Goal: Information Seeking & Learning: Find specific fact

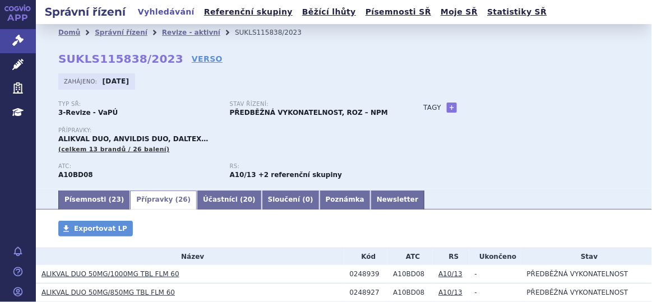
scroll to position [173, 0]
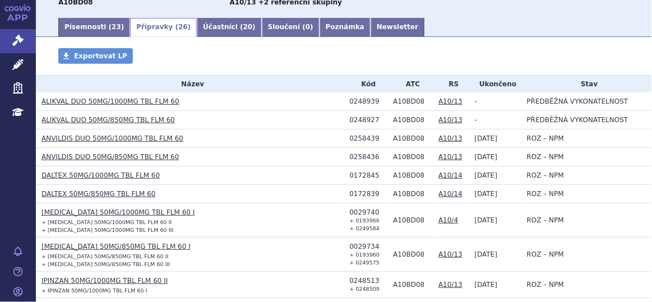
click at [145, 24] on link "Přípravky ( 26 )" at bounding box center [163, 27] width 67 height 19
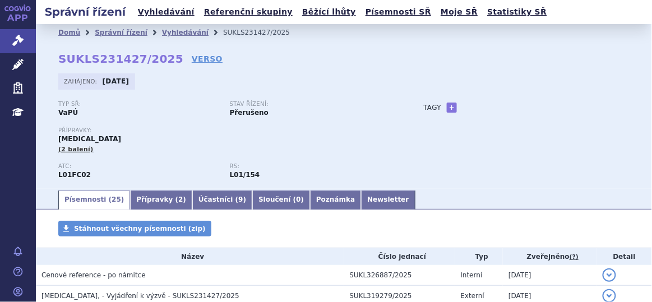
click at [20, 20] on link "APP" at bounding box center [18, 14] width 36 height 29
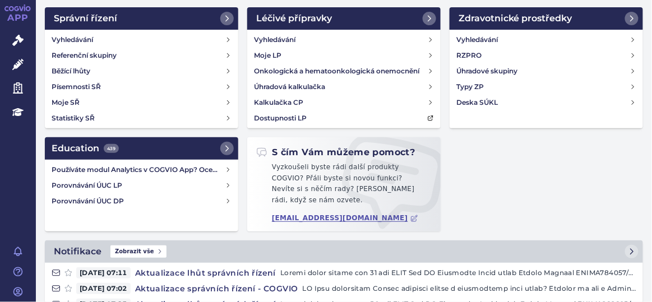
scroll to position [33, 0]
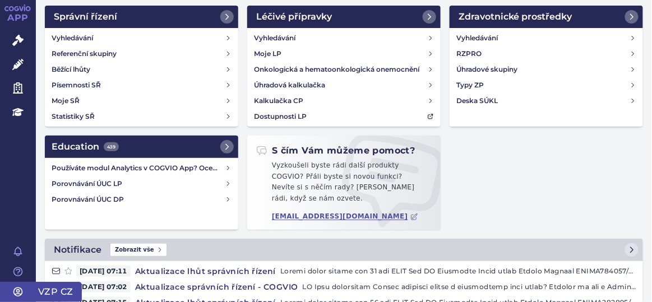
click at [14, 286] on icon at bounding box center [17, 291] width 11 height 11
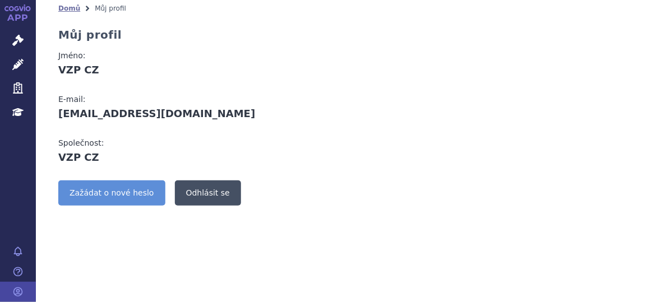
click at [191, 197] on link "Odhlásit se" at bounding box center [208, 192] width 66 height 25
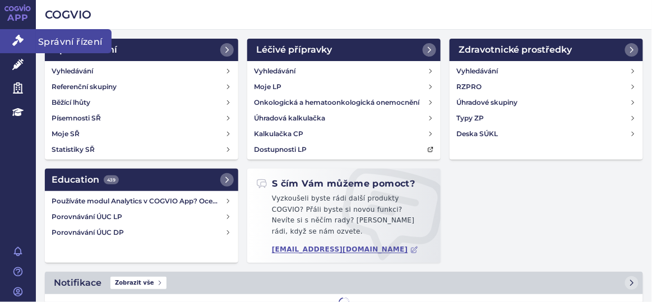
click at [17, 38] on icon at bounding box center [17, 40] width 11 height 11
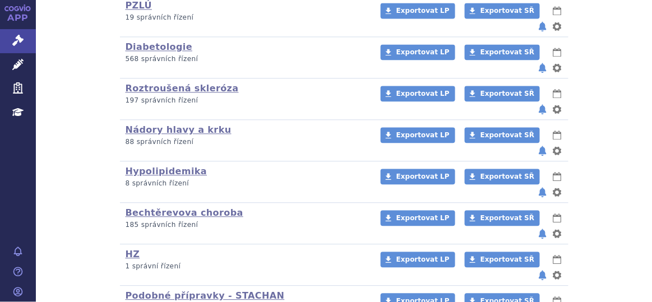
scroll to position [659, 0]
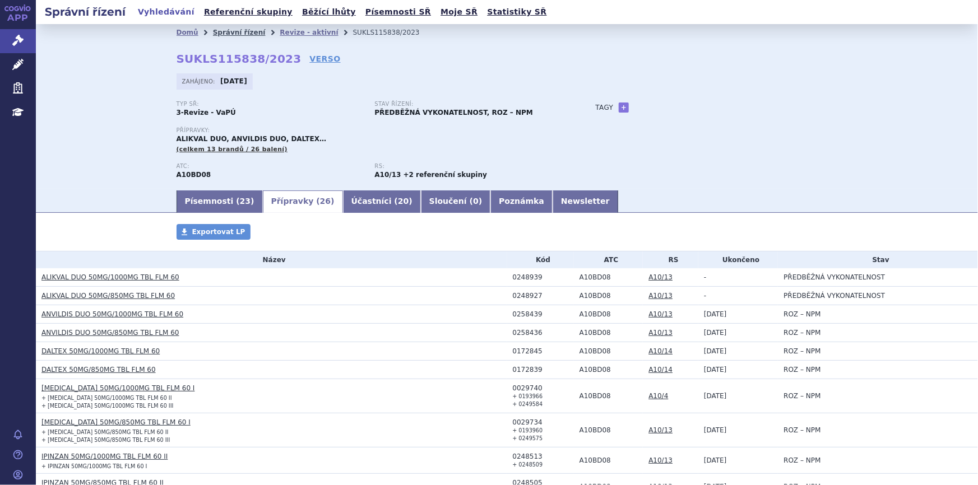
click at [242, 33] on link "Správní řízení" at bounding box center [239, 33] width 53 height 8
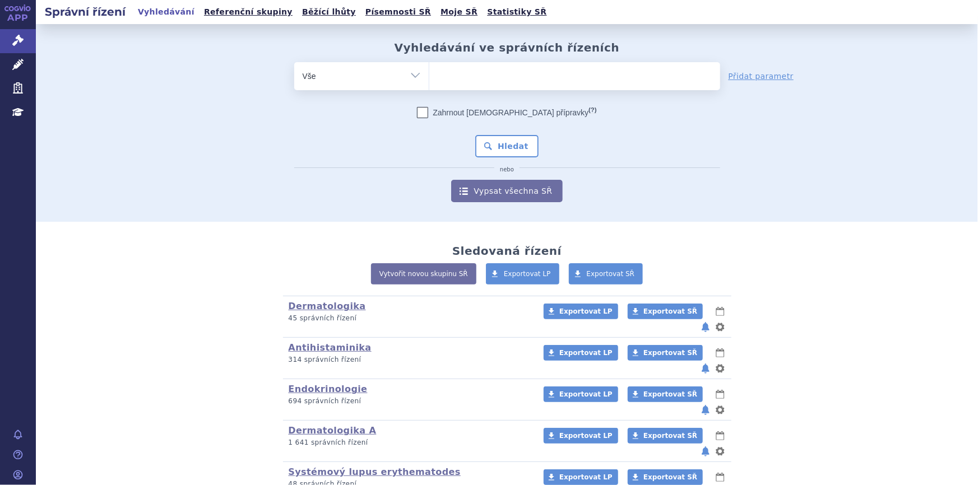
click at [530, 77] on ul at bounding box center [574, 74] width 291 height 24
click at [429, 77] on select at bounding box center [429, 76] width 1 height 28
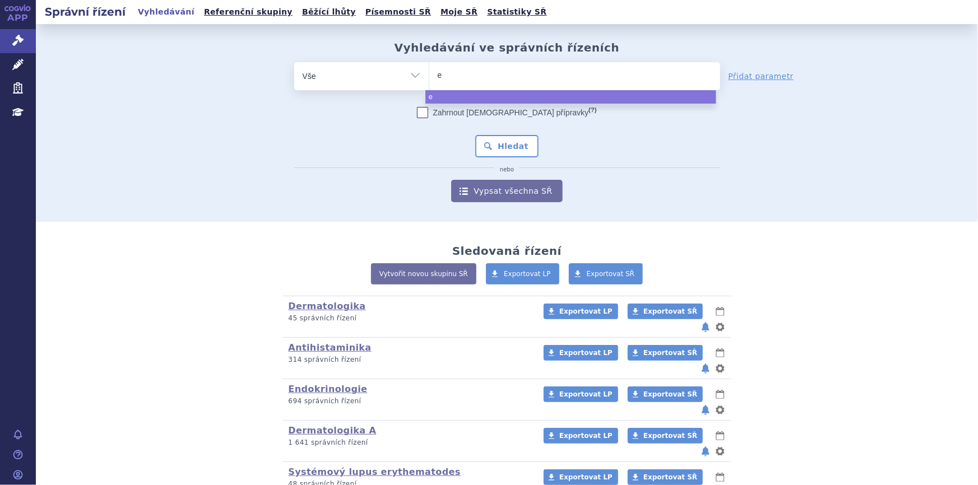
type input "en"
type input "enhe"
type input "enher"
type input "[MEDICAL_DATA]"
select select "[MEDICAL_DATA]"
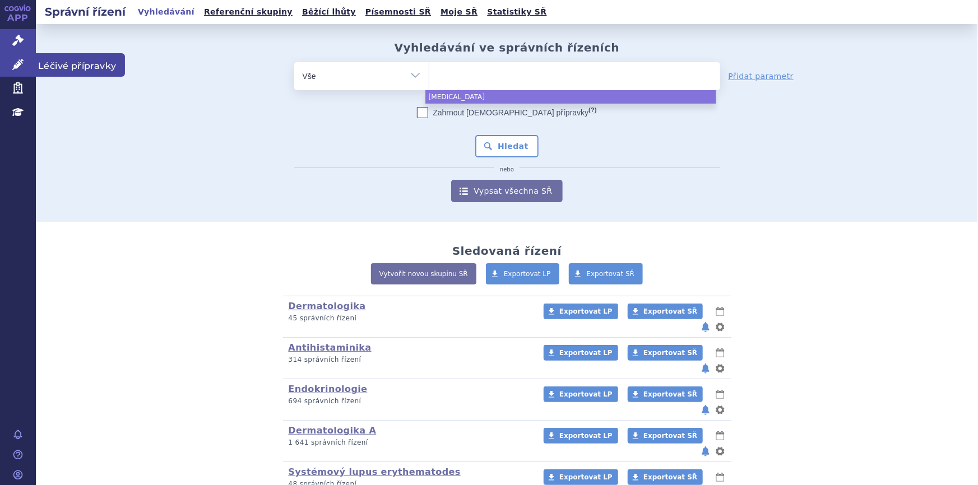
click at [25, 59] on link "Léčivé přípravky" at bounding box center [18, 65] width 36 height 24
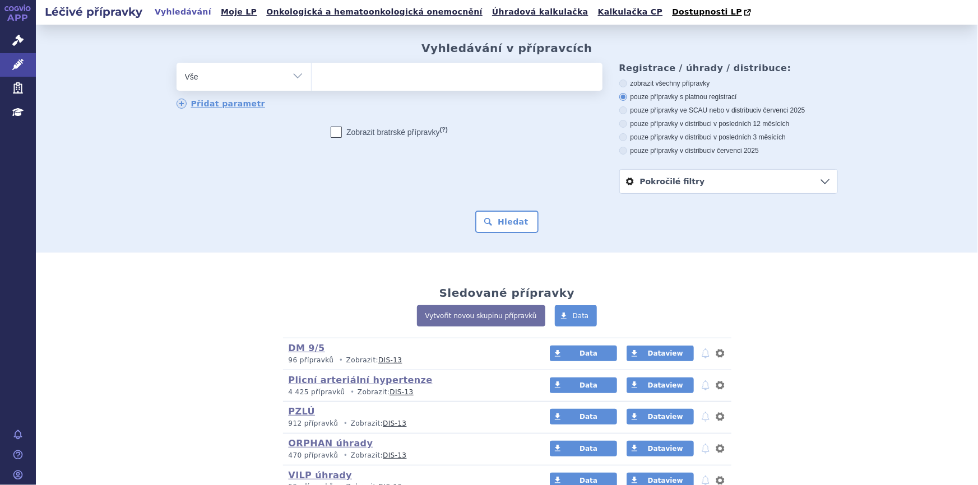
click at [481, 77] on ul at bounding box center [457, 75] width 291 height 24
click at [312, 77] on select at bounding box center [311, 76] width 1 height 28
type input "en"
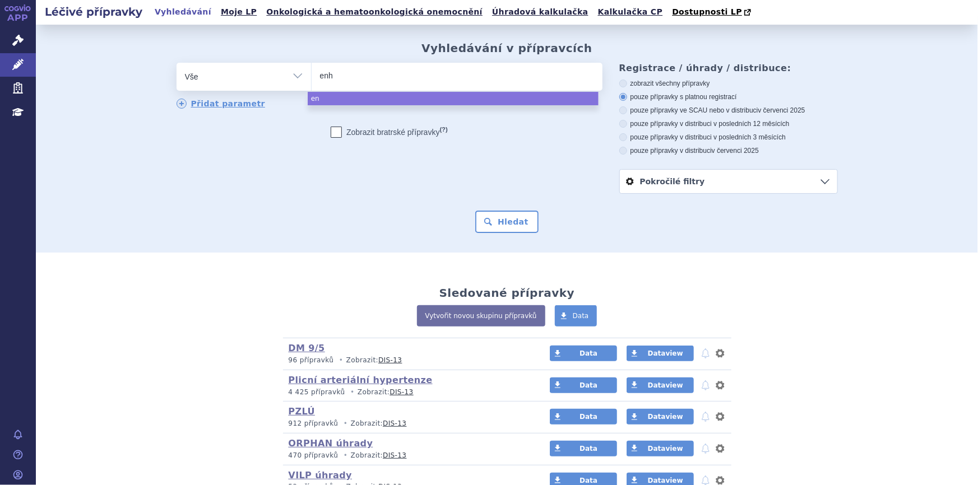
type input "enhe"
type input "enhert"
type input "enherti"
type input "enhert"
type input "enhertu"
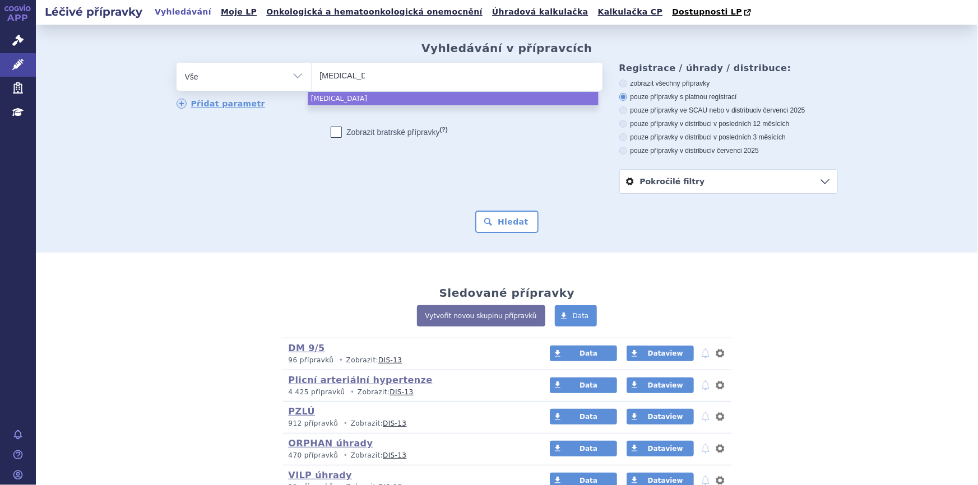
select select "enhertu"
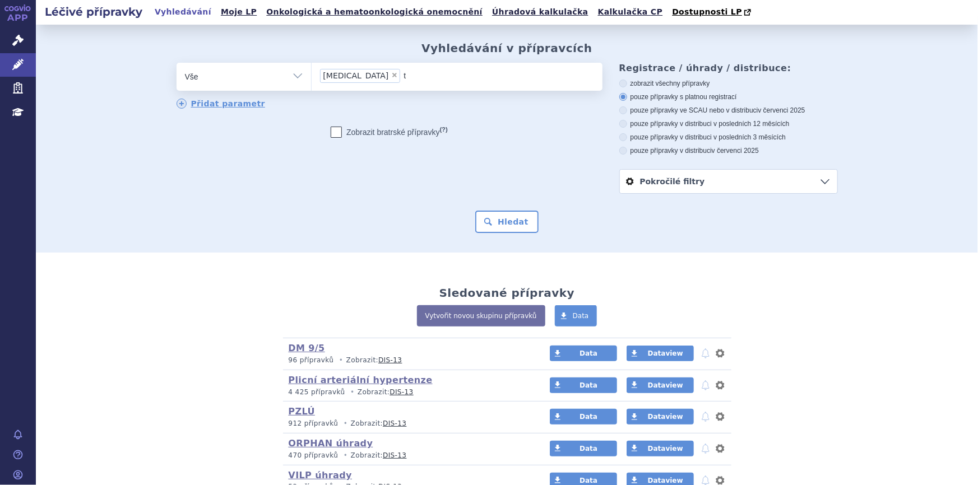
type input "ta"
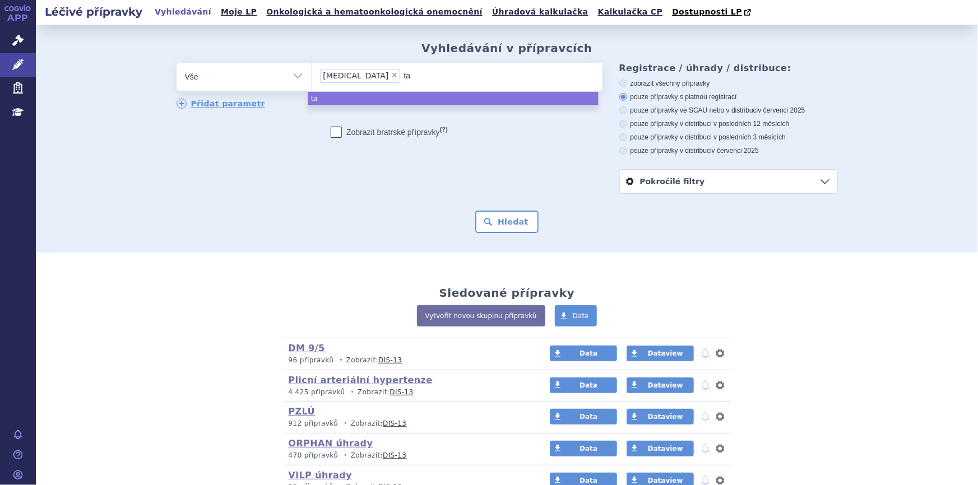
type input "tal"
type input "talz"
type input "talzen"
type input "talzenna"
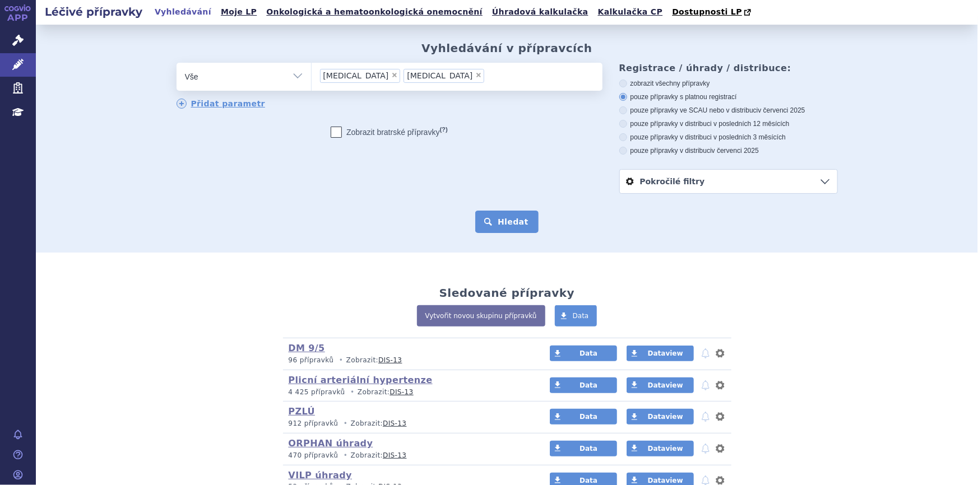
click at [488, 220] on button "Hledat" at bounding box center [506, 222] width 63 height 22
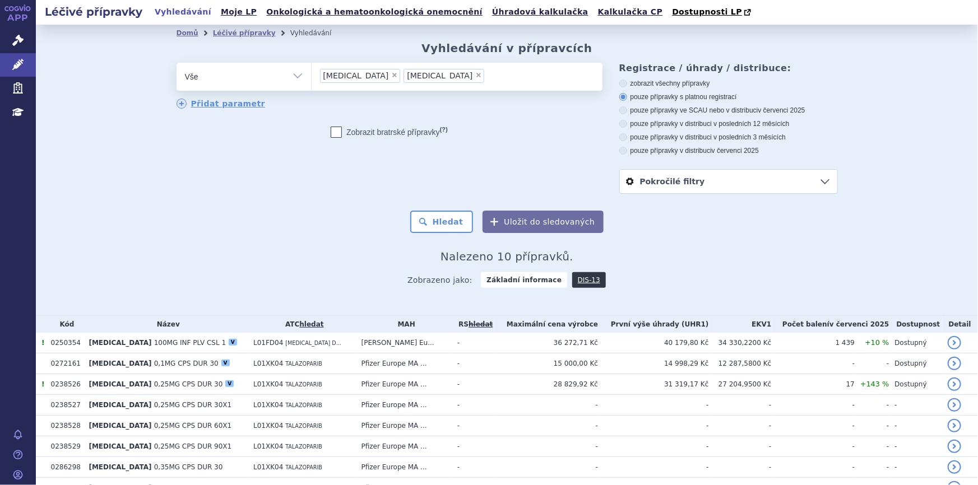
scroll to position [100, 0]
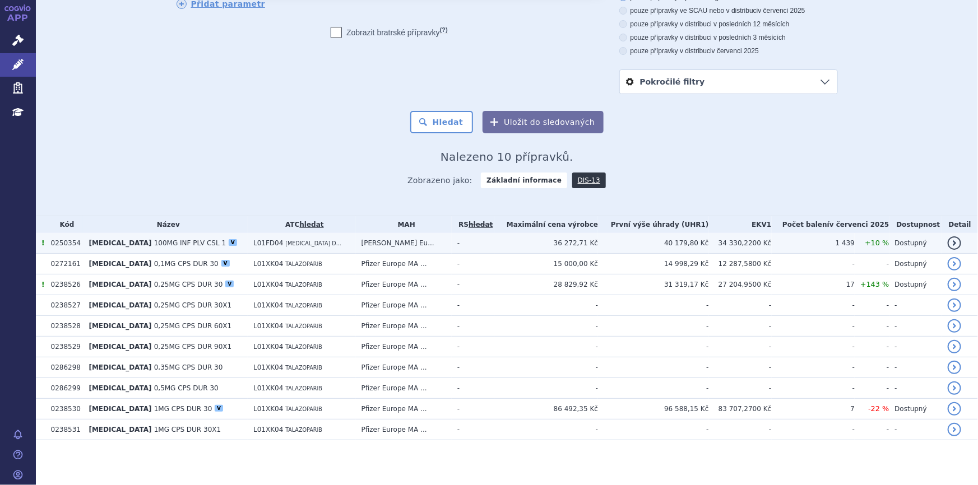
click at [408, 251] on td "[PERSON_NAME] Eu..." at bounding box center [404, 243] width 96 height 21
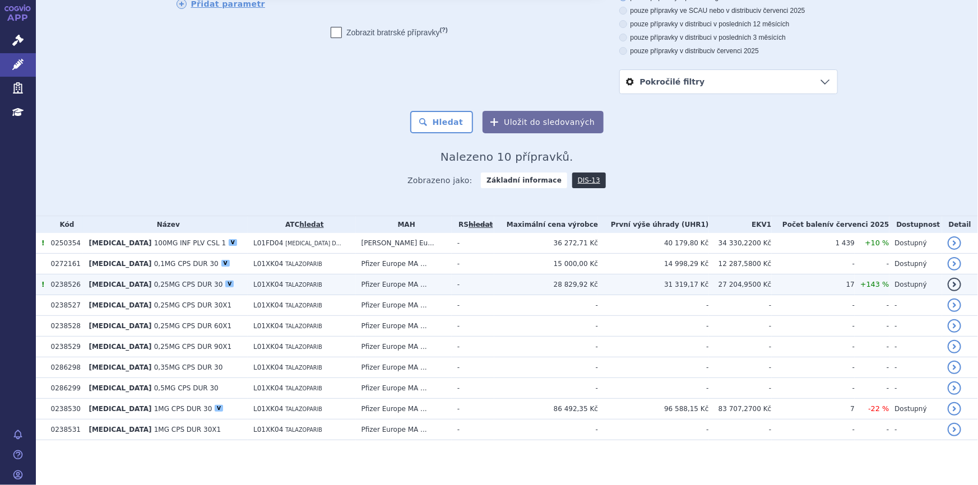
click at [411, 295] on td "Pfizer Europe MA ..." at bounding box center [404, 285] width 96 height 21
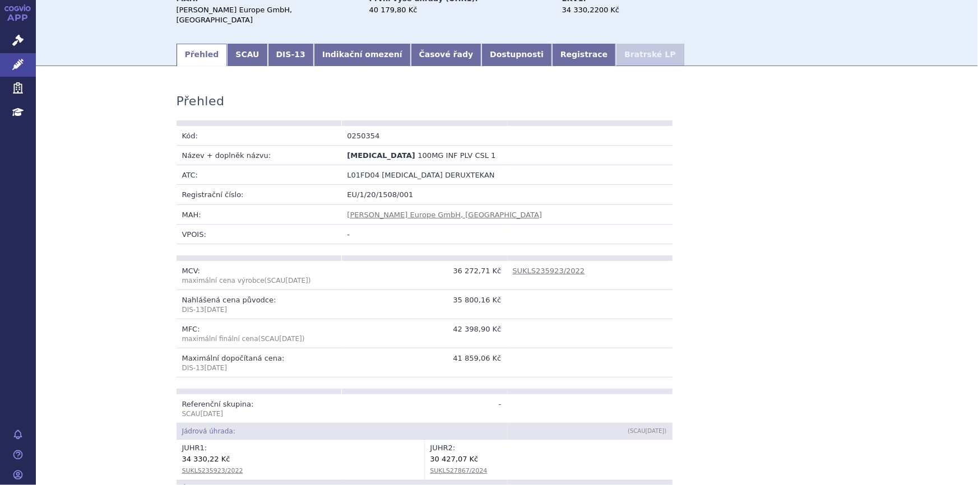
scroll to position [101, 0]
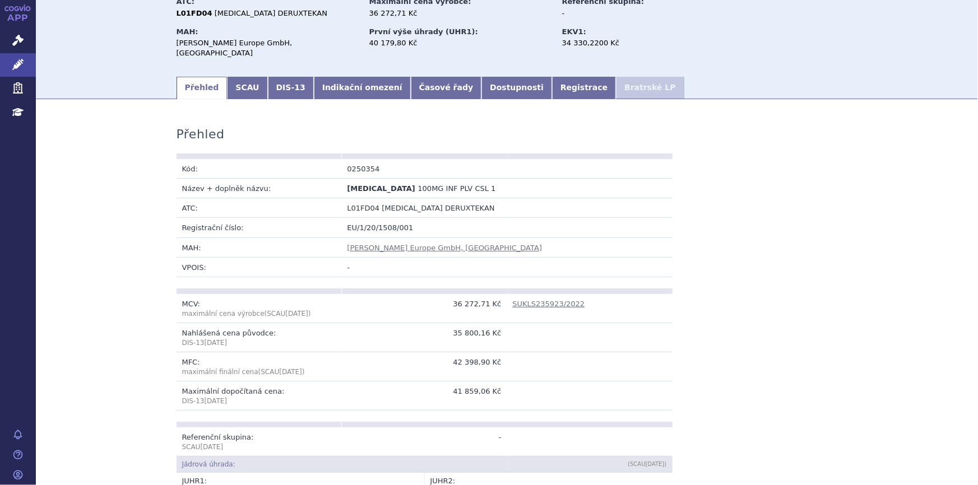
click at [229, 75] on div "Přehled SCAU DIS-13 Indikační omezení Časové řady Dostupnosti Registrace Bratrs…" at bounding box center [507, 87] width 706 height 24
click at [230, 78] on link "SCAU" at bounding box center [247, 88] width 40 height 22
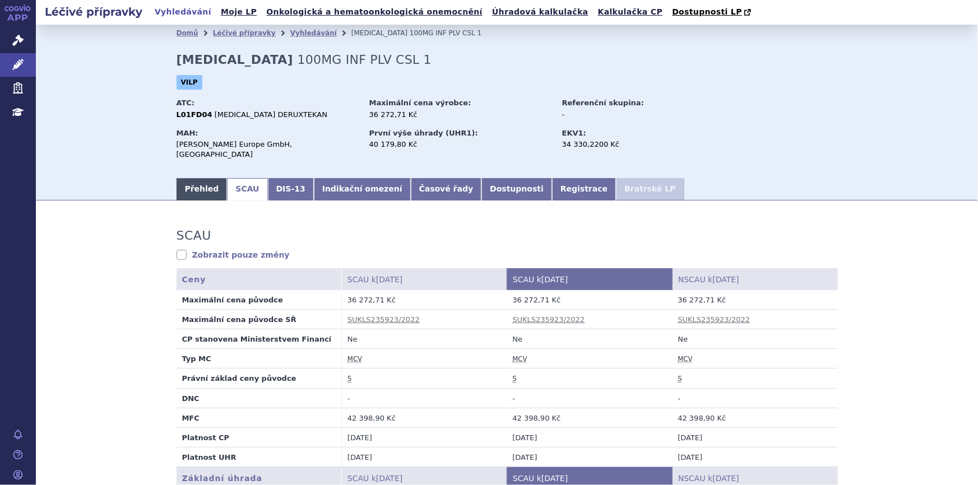
click at [197, 184] on link "Přehled" at bounding box center [201, 189] width 51 height 22
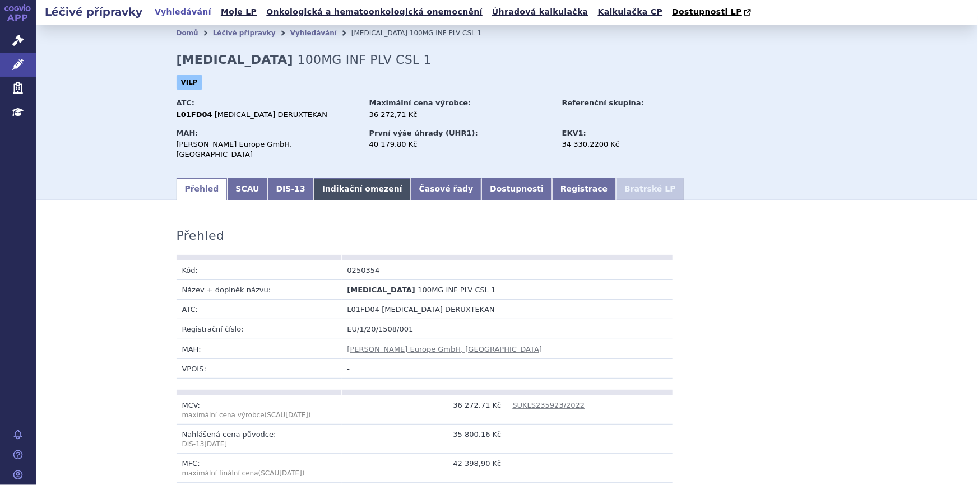
click at [314, 178] on link "Indikační omezení" at bounding box center [362, 189] width 97 height 22
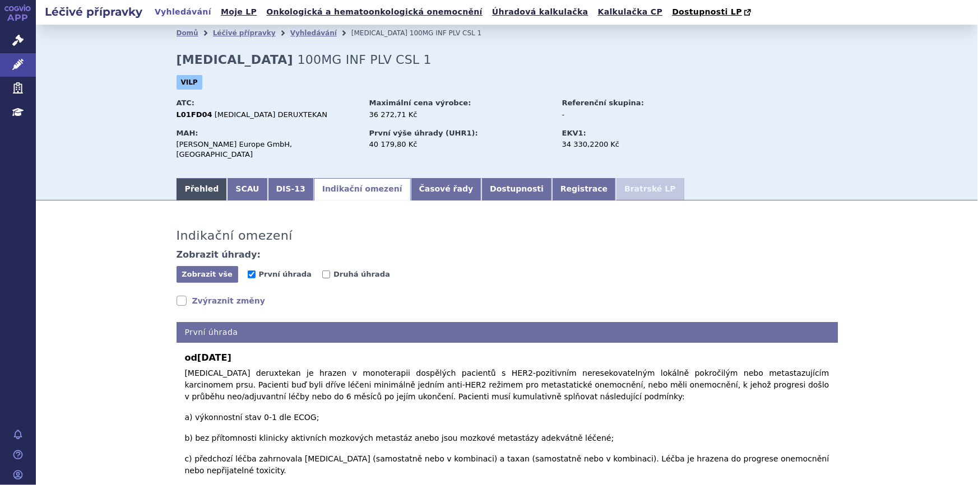
click at [212, 178] on link "Přehled" at bounding box center [201, 189] width 51 height 22
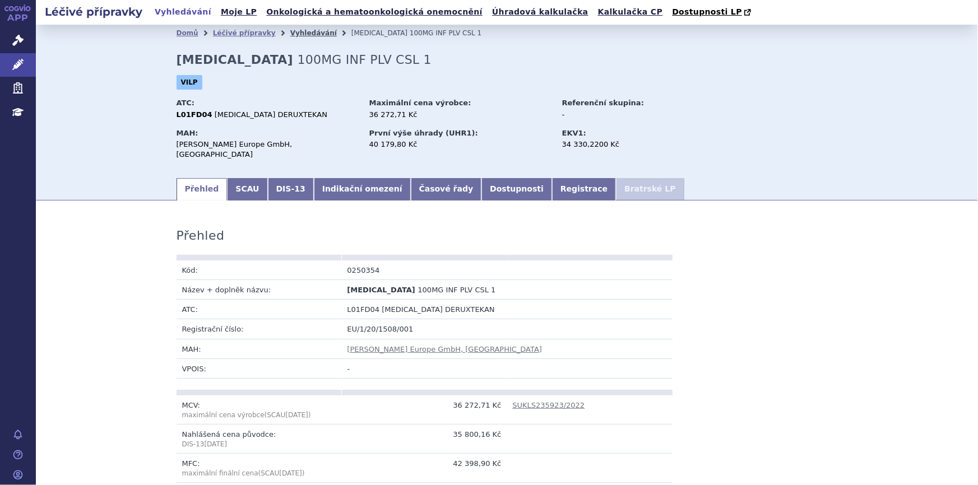
click at [302, 33] on link "Vyhledávání" at bounding box center [313, 33] width 47 height 8
click at [243, 178] on link "SCAU" at bounding box center [247, 189] width 40 height 22
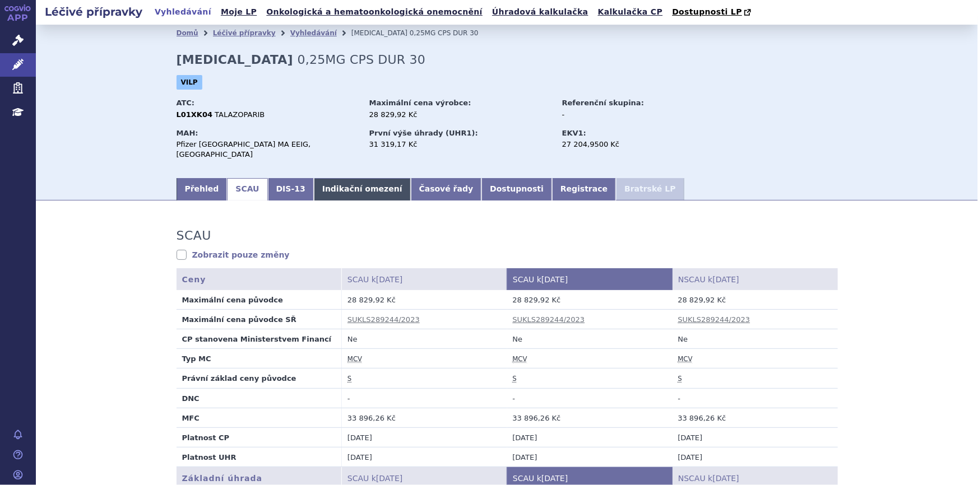
drag, startPoint x: 381, startPoint y: 178, endPoint x: 371, endPoint y: 178, distance: 10.1
click at [411, 178] on link "Časové řady" at bounding box center [446, 189] width 71 height 22
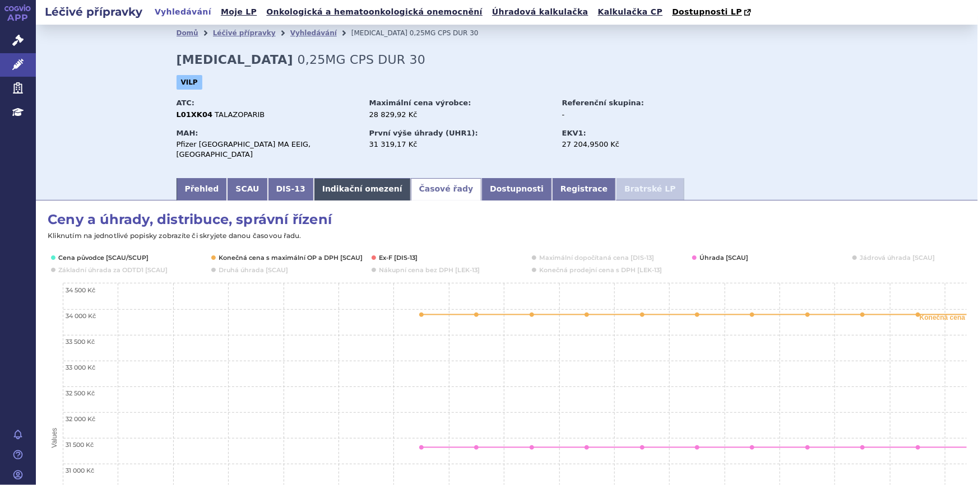
click at [369, 178] on link "Indikační omezení" at bounding box center [362, 189] width 97 height 22
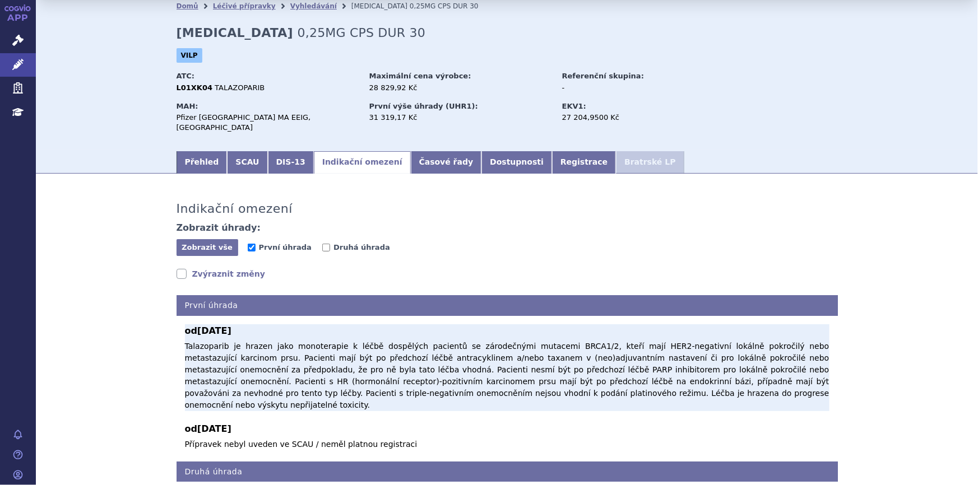
scroll to position [71, 0]
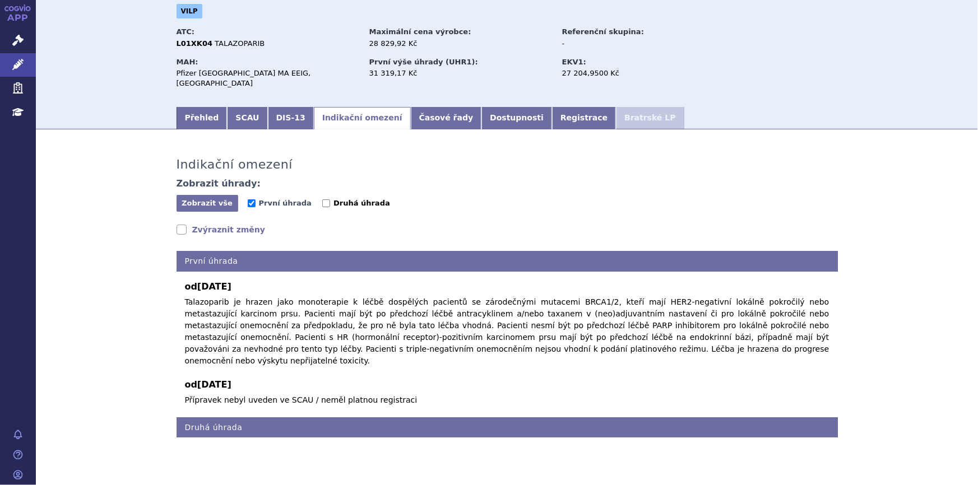
click at [322, 199] on input "Druhá úhrada" at bounding box center [326, 203] width 8 height 8
checkbox input "true"
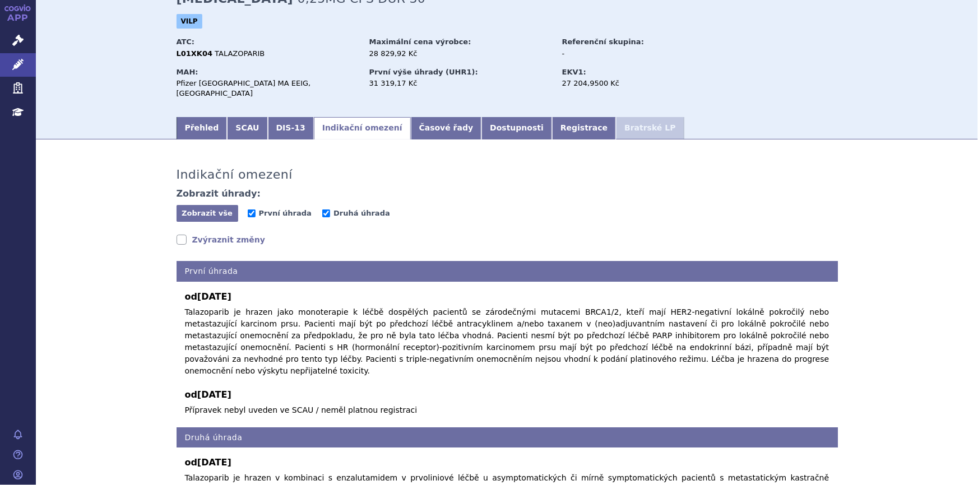
scroll to position [0, 0]
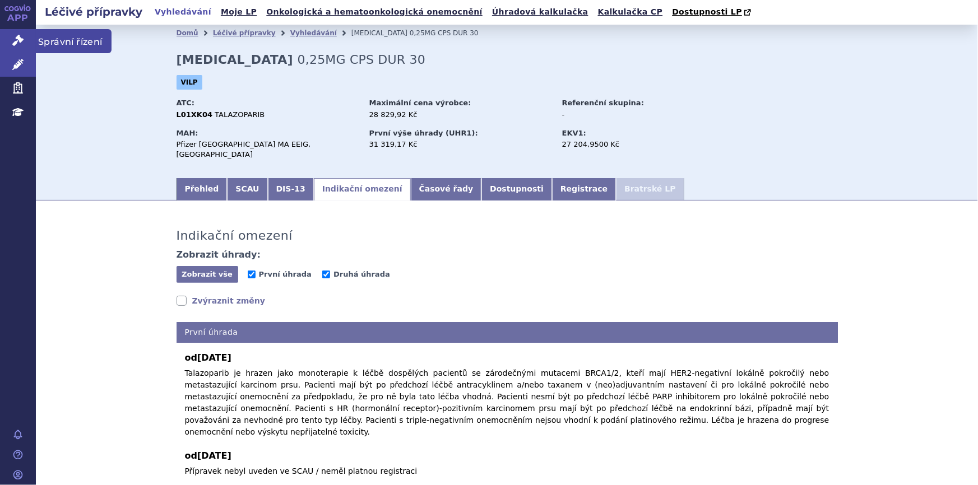
click at [10, 45] on link "Správní řízení" at bounding box center [18, 41] width 36 height 24
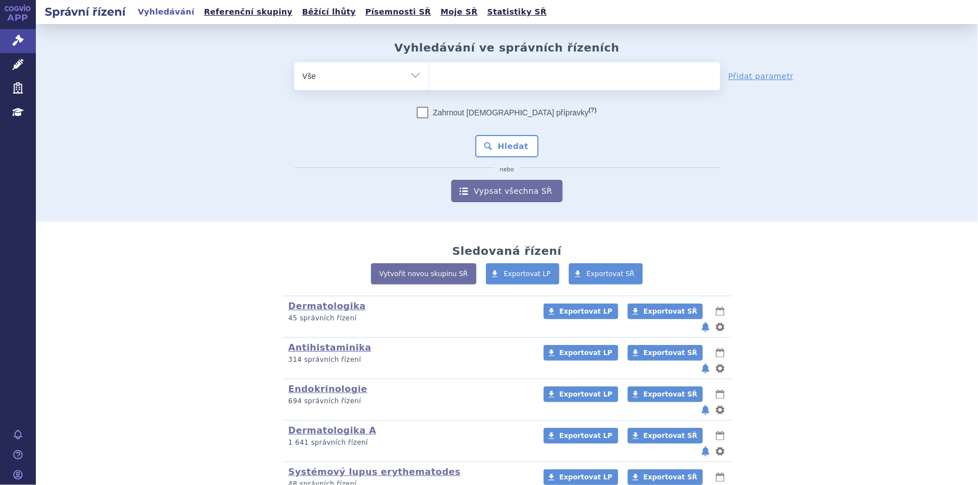
click at [515, 63] on ul at bounding box center [574, 74] width 291 height 24
click at [429, 63] on select at bounding box center [429, 76] width 1 height 28
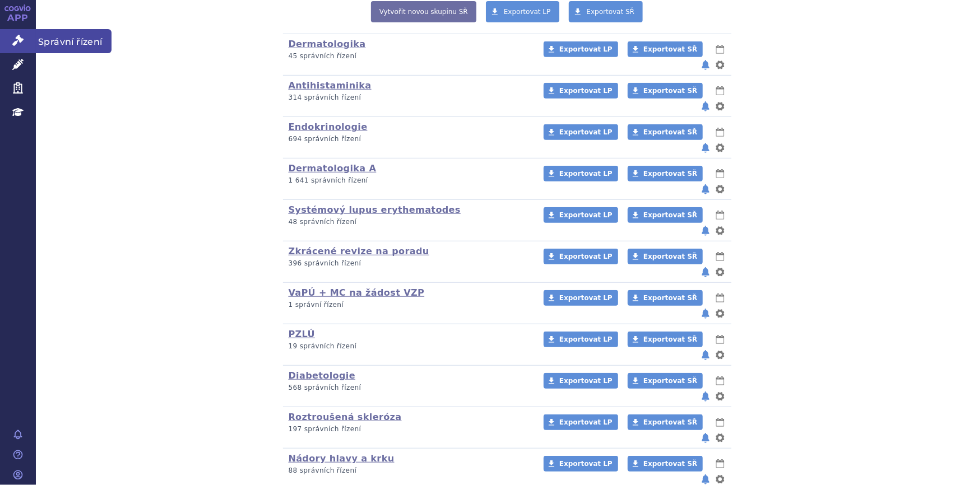
scroll to position [225, 0]
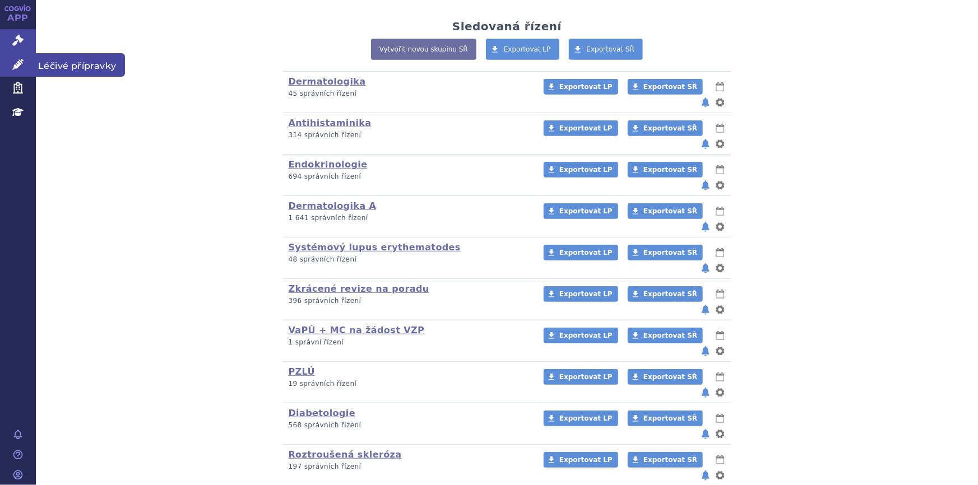
drag, startPoint x: 17, startPoint y: 57, endPoint x: 415, endPoint y: 94, distance: 399.5
click at [17, 57] on link "Léčivé přípravky" at bounding box center [18, 65] width 36 height 24
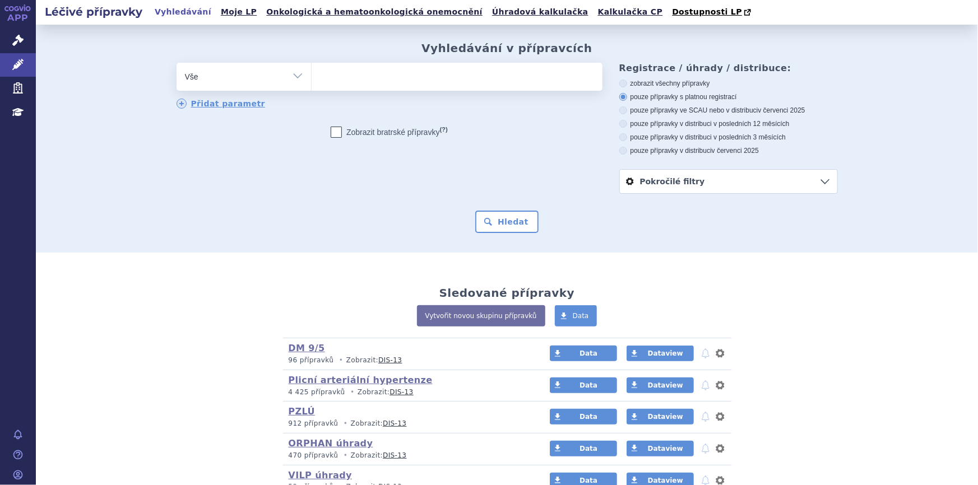
click at [434, 83] on ul at bounding box center [457, 75] width 291 height 24
click at [312, 83] on select at bounding box center [311, 76] width 1 height 28
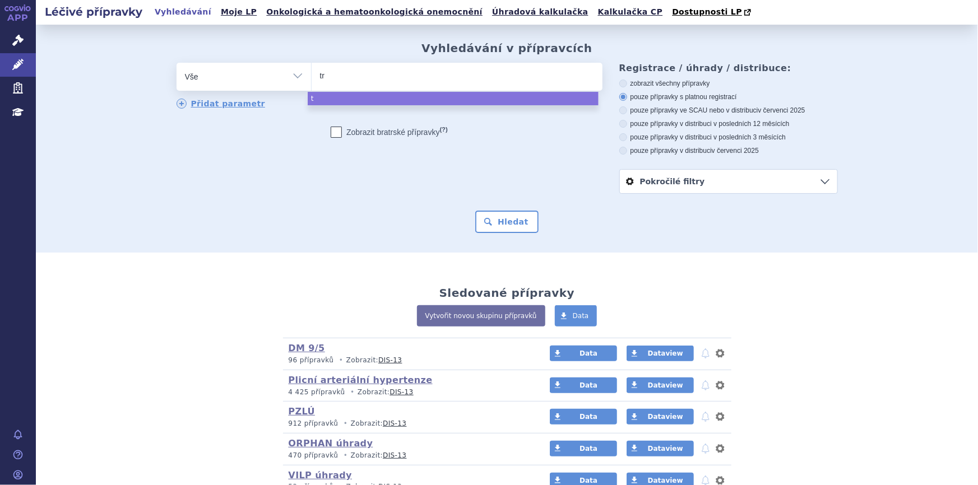
type input "tro"
type input "trode"
type input "trodel"
type input "trodelv"
type input "[MEDICAL_DATA]"
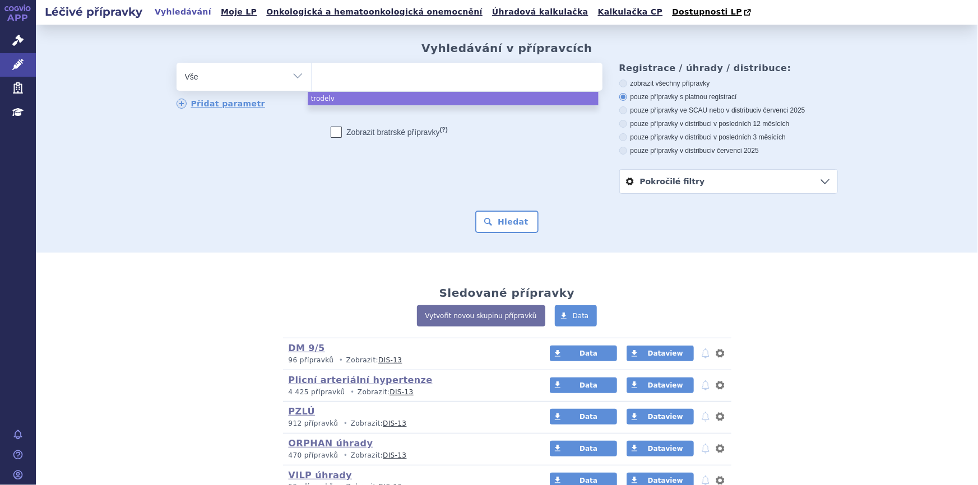
select select "[MEDICAL_DATA]"
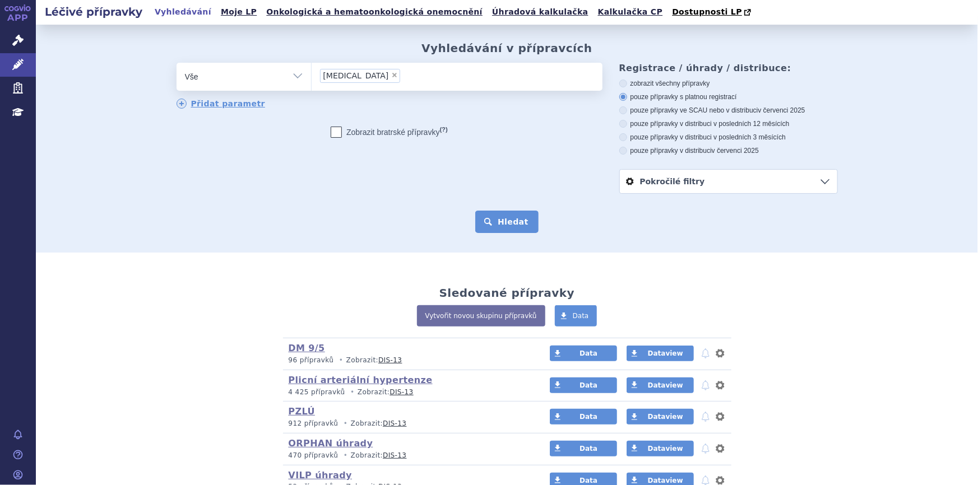
click at [508, 225] on button "Hledat" at bounding box center [506, 222] width 63 height 22
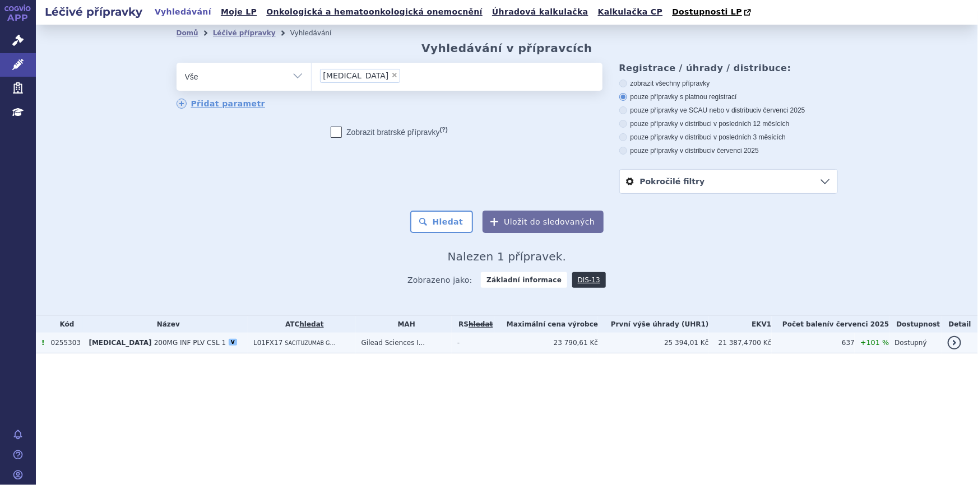
click at [350, 343] on td "L01FX17 SACITUZUMAB G..." at bounding box center [302, 343] width 108 height 21
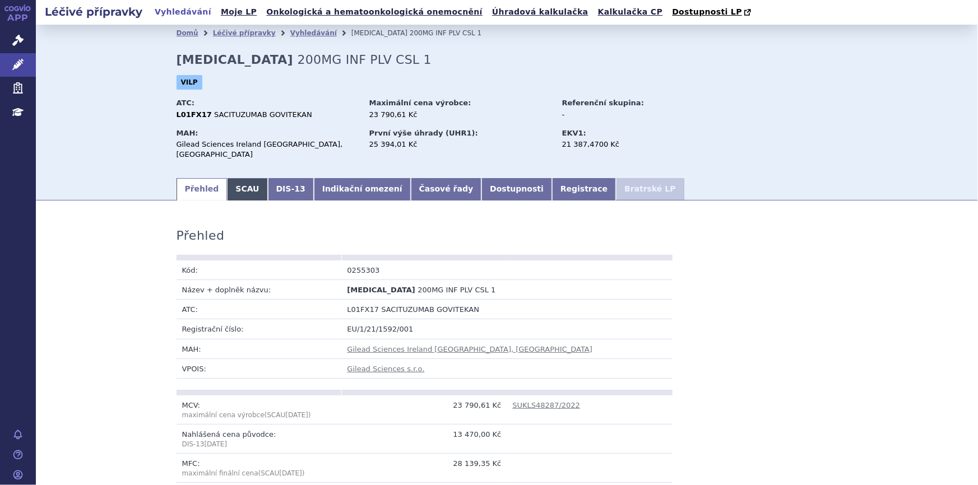
click at [245, 179] on link "SCAU" at bounding box center [247, 189] width 40 height 22
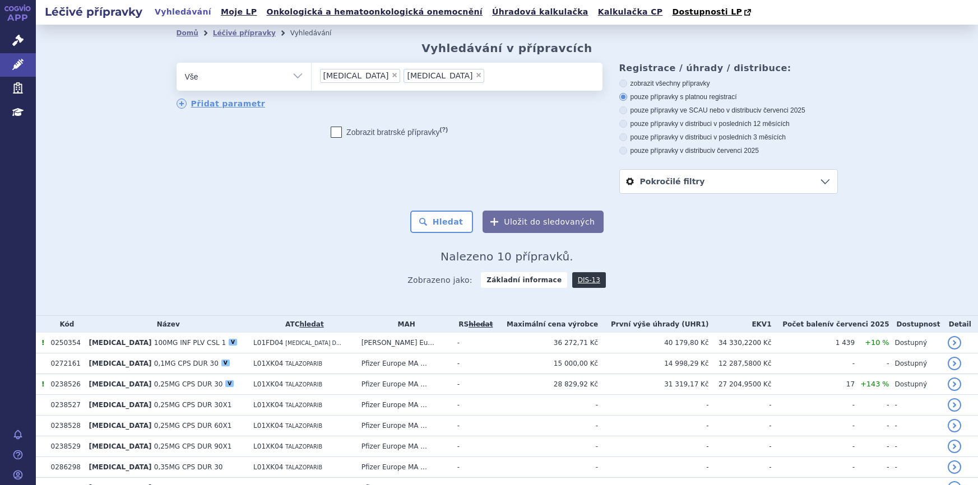
click at [475, 73] on span "×" at bounding box center [478, 75] width 7 height 7
click at [312, 73] on select "enhertu talzenna" at bounding box center [311, 76] width 1 height 28
click at [391, 74] on span "×" at bounding box center [394, 75] width 7 height 7
click at [312, 74] on select "enhertu talzenna" at bounding box center [311, 76] width 1 height 28
select select
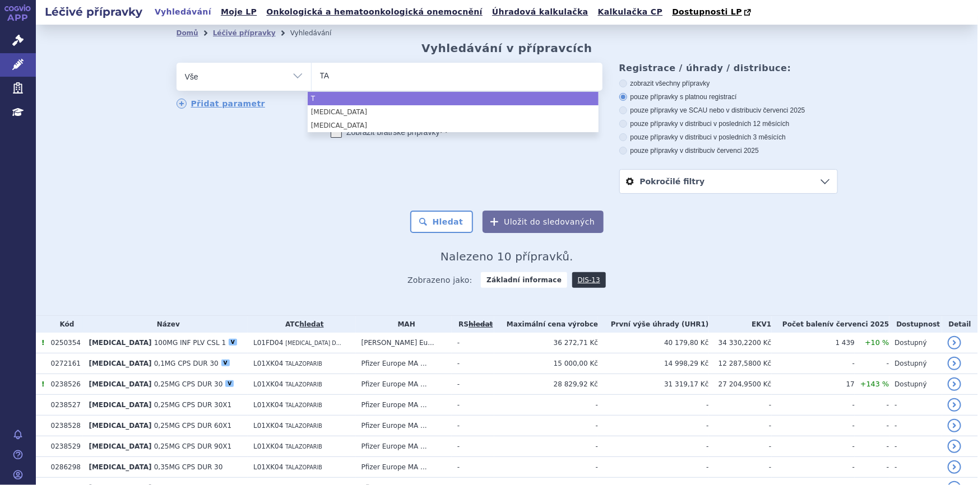
type input "TAGR"
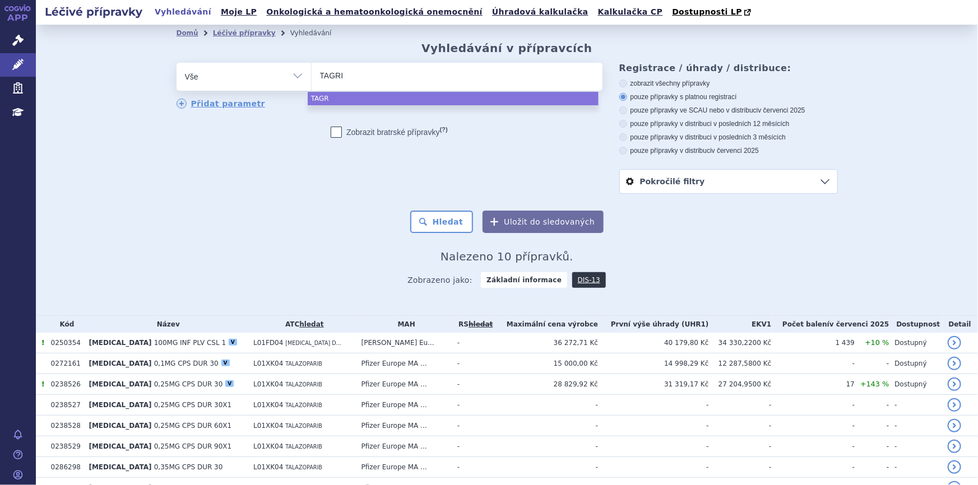
type input "TAGRIS"
type input "TAGRISSO"
select select "TAGRISSO"
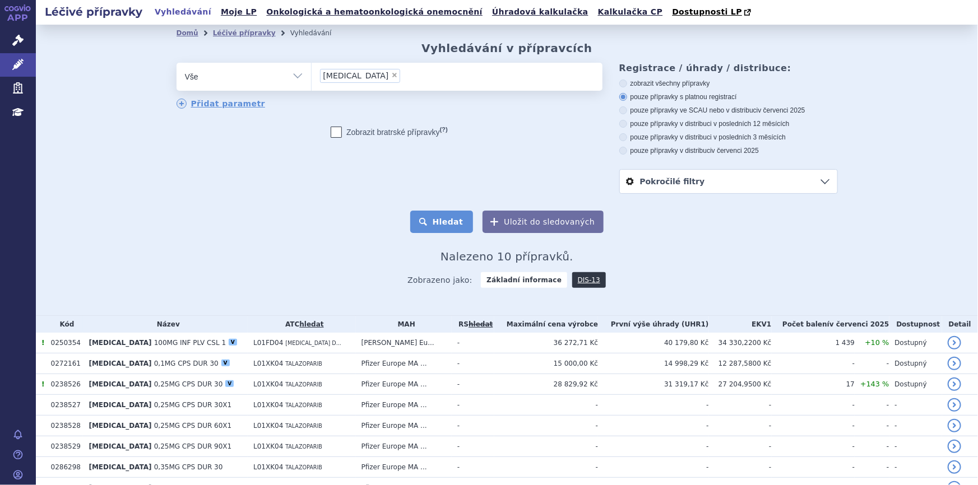
click at [429, 217] on button "Hledat" at bounding box center [441, 222] width 63 height 22
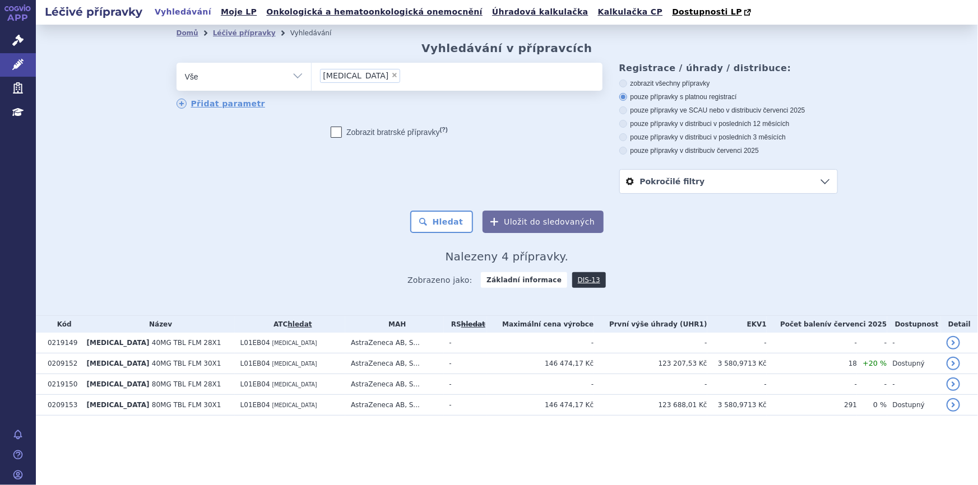
click at [391, 74] on span "×" at bounding box center [394, 75] width 7 height 7
click at [312, 74] on select "TAGRISSO" at bounding box center [311, 76] width 1 height 28
select select
type input "0255387"
select select "0255387"
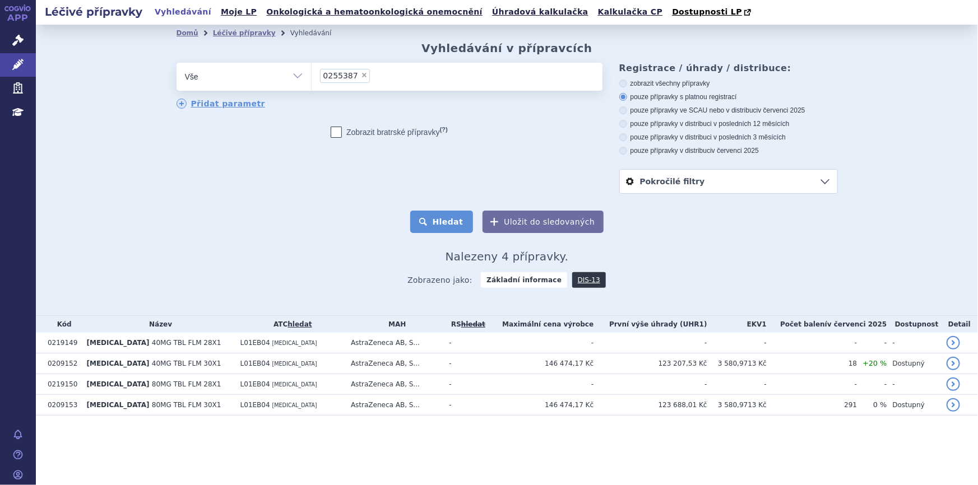
click at [436, 224] on button "Hledat" at bounding box center [441, 222] width 63 height 22
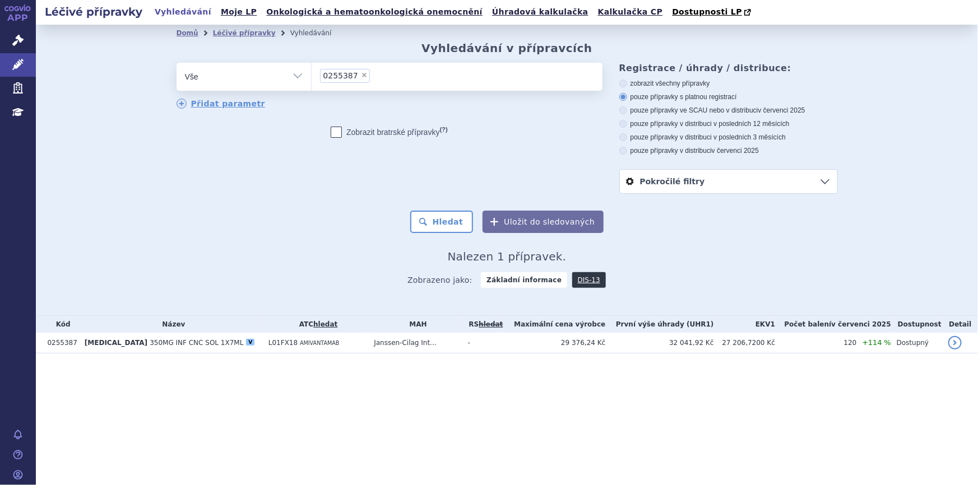
click at [375, 78] on ul "× 0255387" at bounding box center [457, 75] width 291 height 25
click at [312, 78] on select "0255387" at bounding box center [311, 76] width 1 height 28
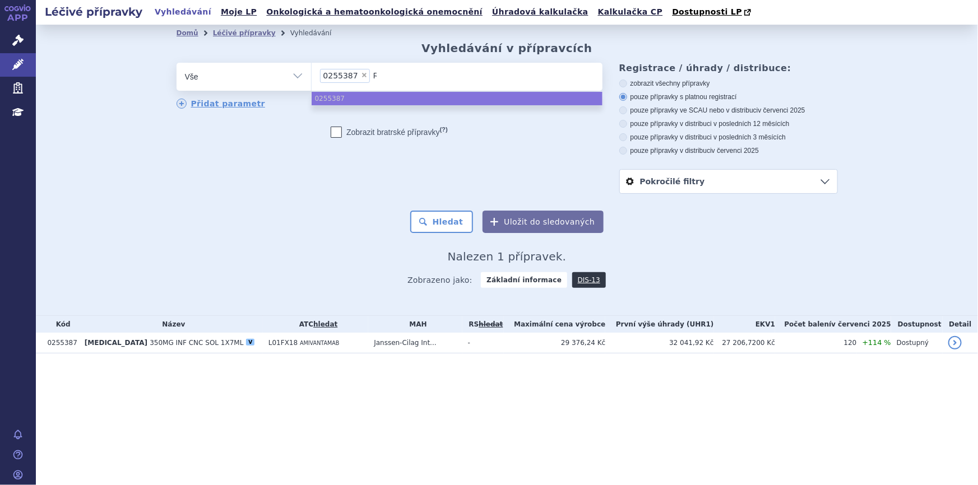
type input "RY"
type input "RYB"
type input "RYBRE"
type input "RYBREVA"
type input "[MEDICAL_DATA]"
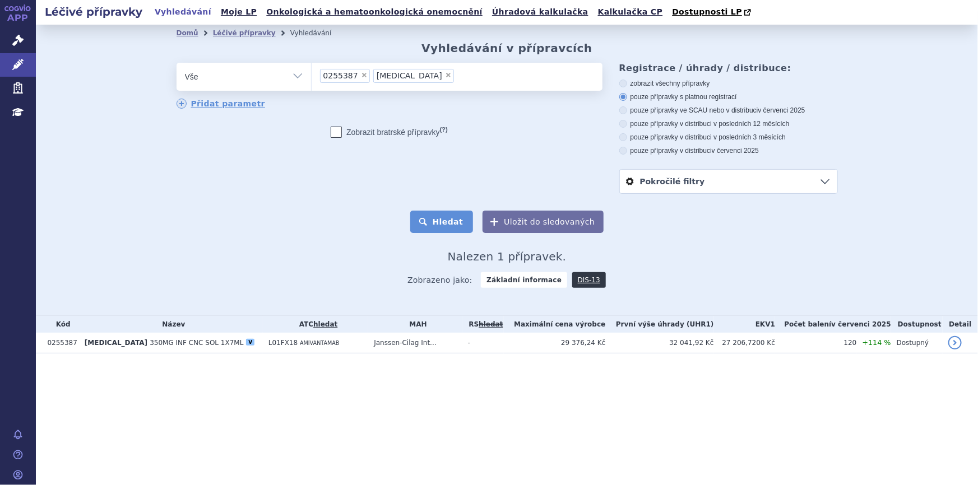
click at [453, 216] on button "Hledat" at bounding box center [441, 222] width 63 height 22
